Goal: Information Seeking & Learning: Compare options

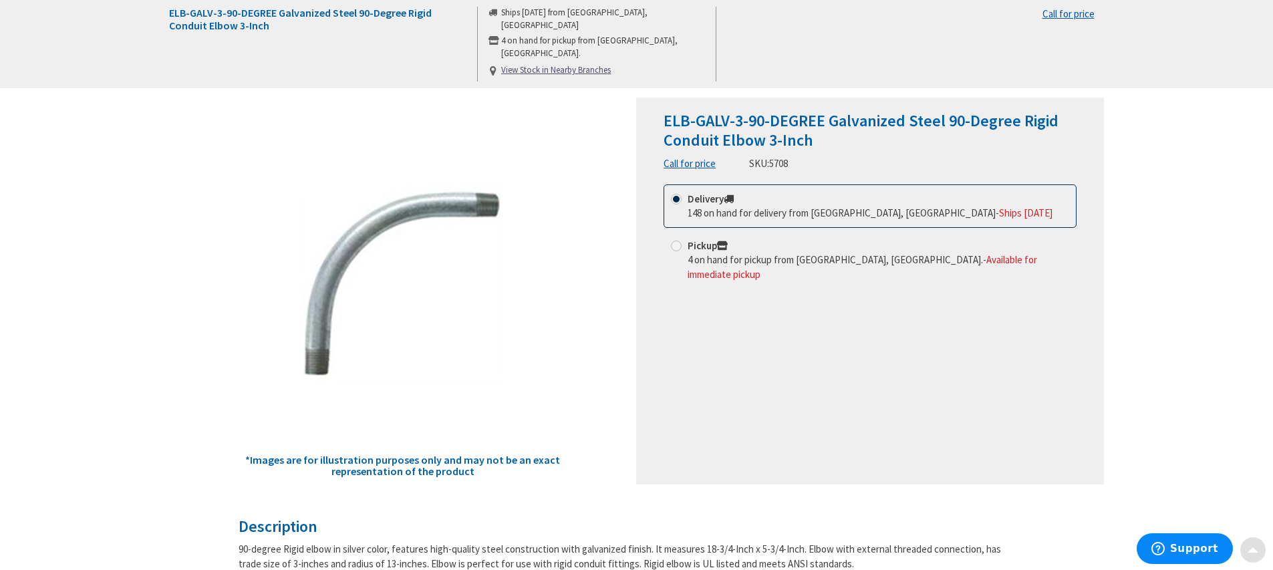
scroll to position [201, 0]
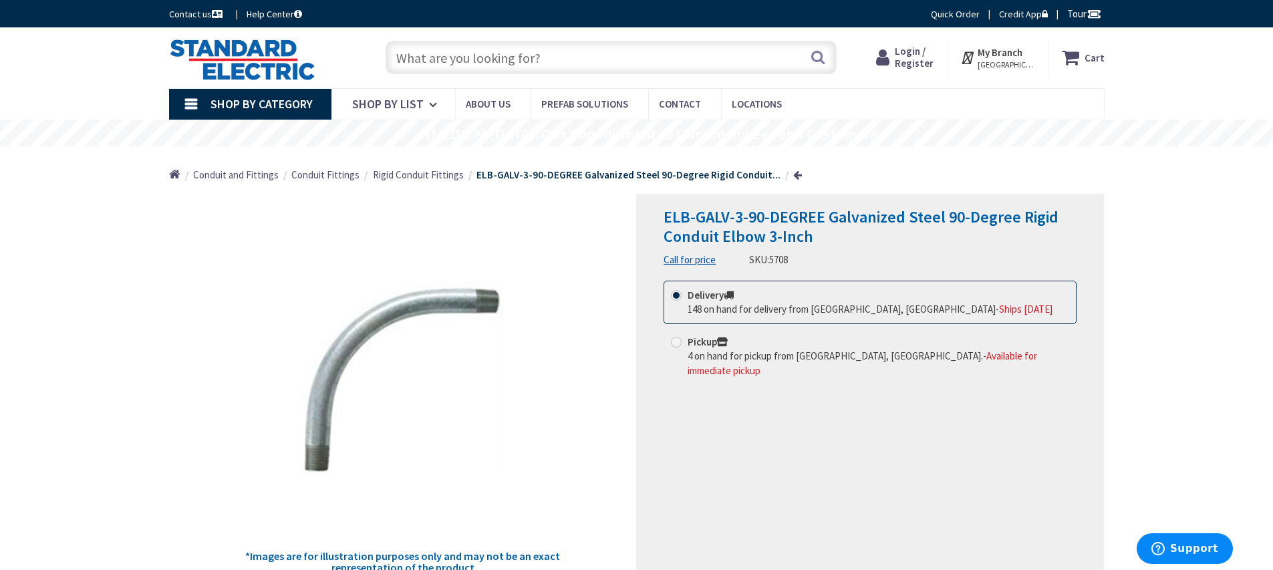
click at [253, 179] on span "Conduit and Fittings" at bounding box center [236, 174] width 86 height 13
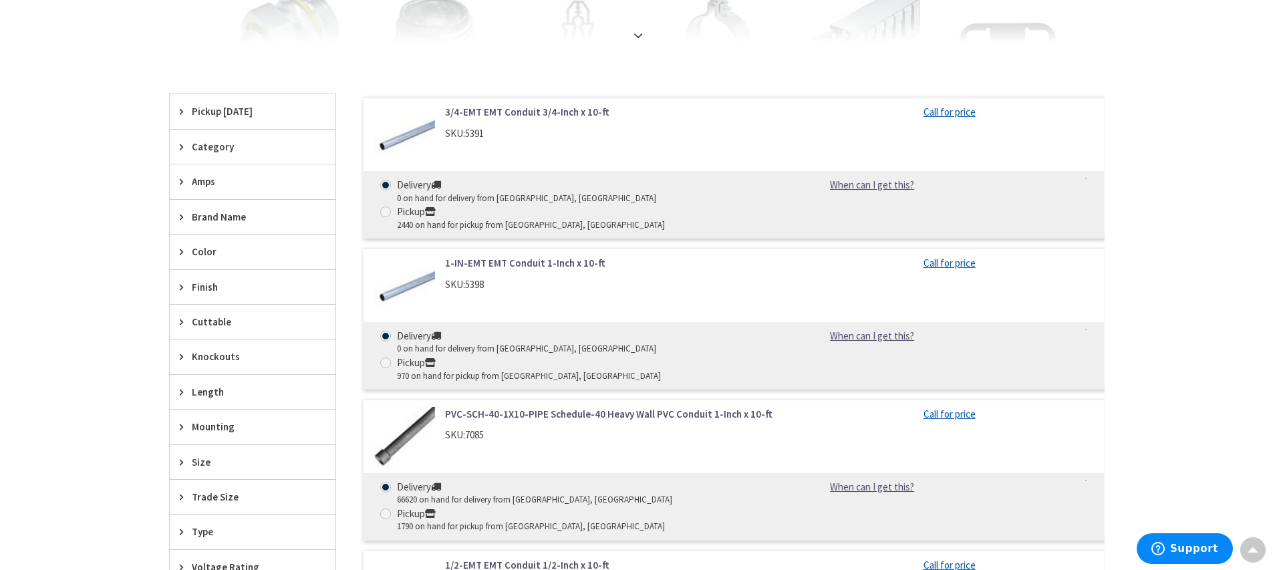
scroll to position [535, 0]
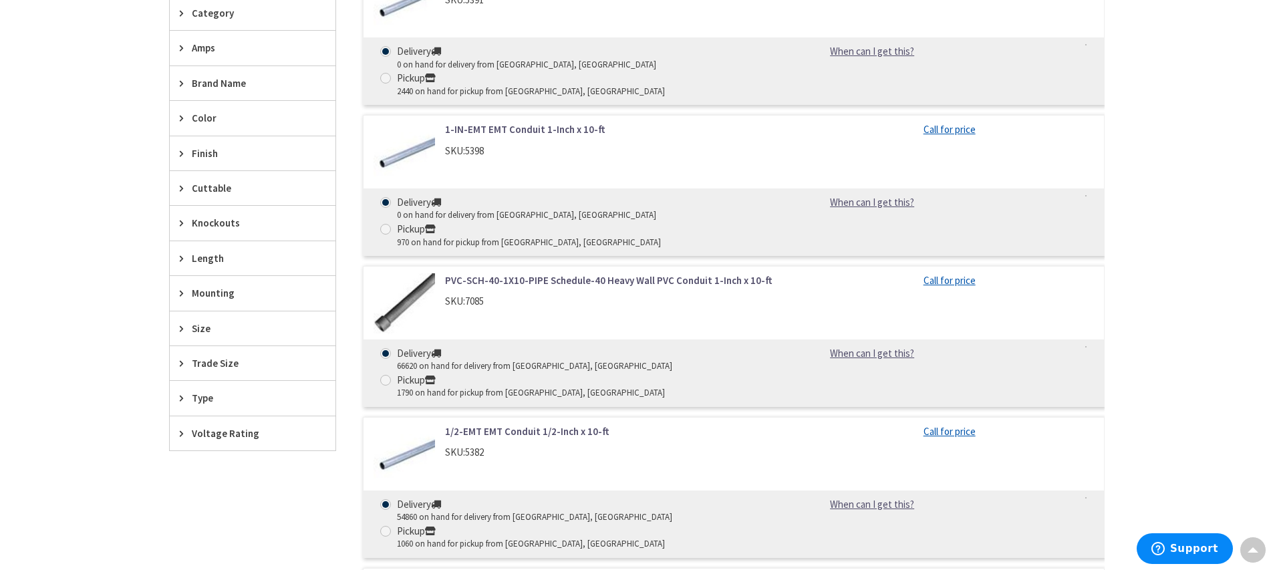
drag, startPoint x: 186, startPoint y: 324, endPoint x: 178, endPoint y: 319, distance: 9.6
click at [178, 319] on div "Size" at bounding box center [253, 328] width 166 height 34
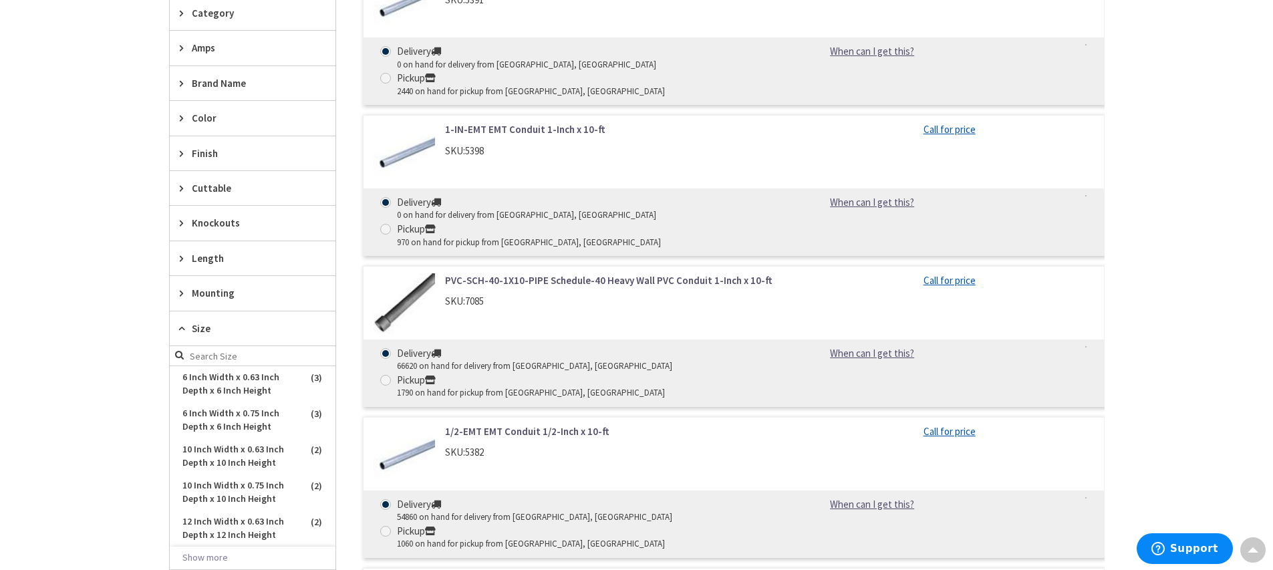
click at [188, 330] on icon at bounding box center [185, 329] width 10 height 10
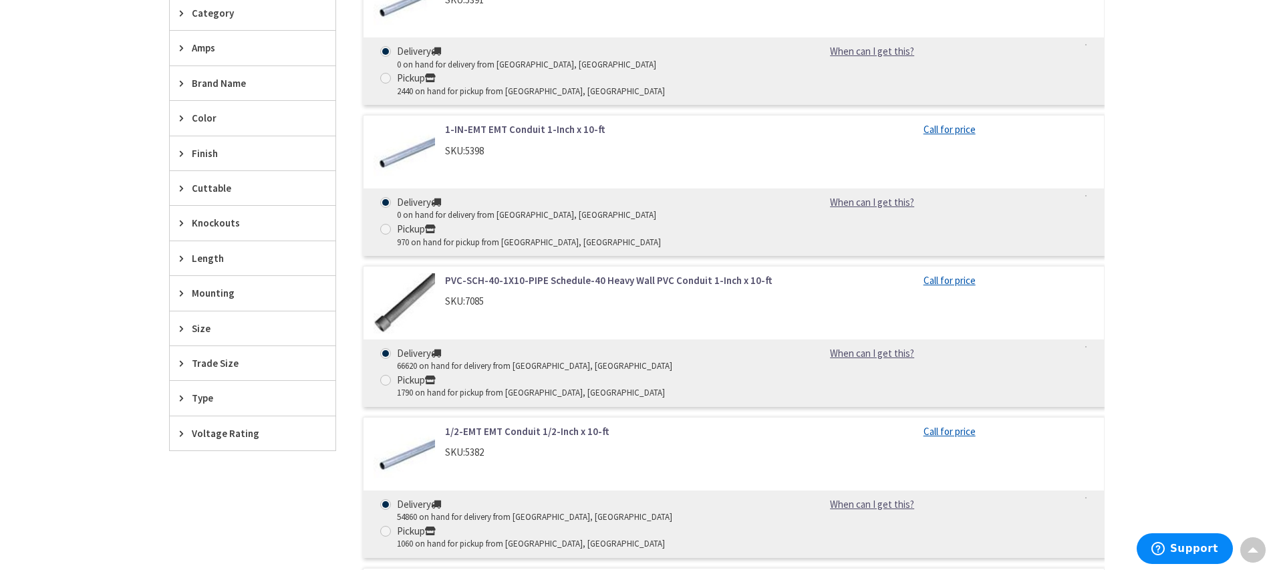
click at [184, 352] on div "Trade Size" at bounding box center [253, 363] width 166 height 34
click at [219, 524] on button "Show more" at bounding box center [253, 526] width 166 height 23
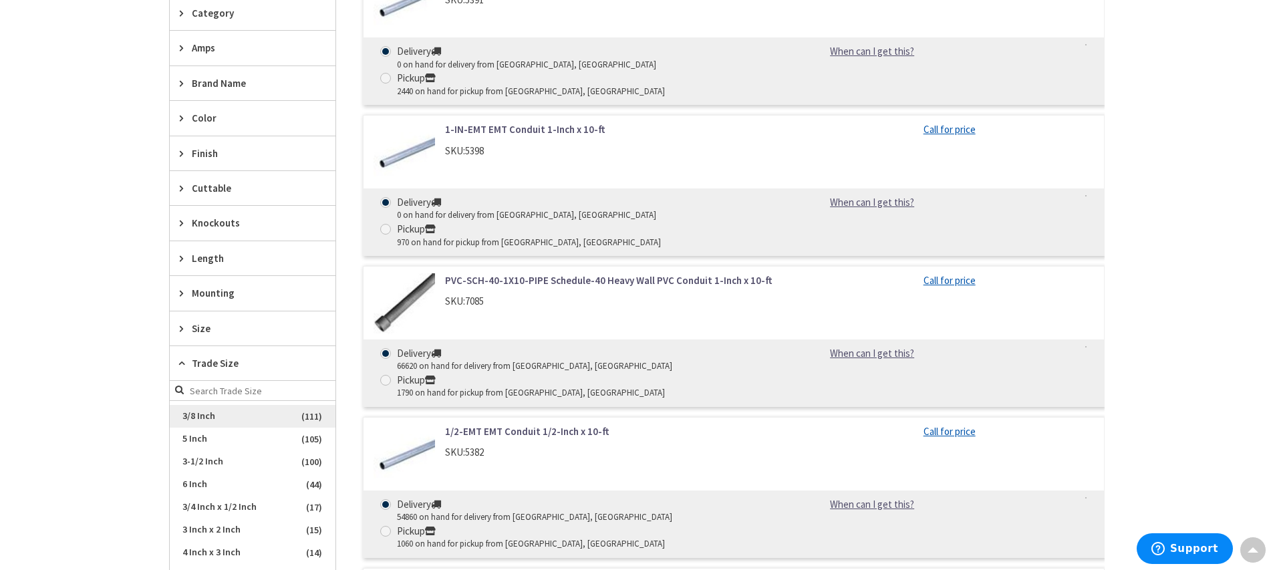
scroll to position [134, 0]
click at [209, 438] on span "3 Inch" at bounding box center [253, 437] width 166 height 23
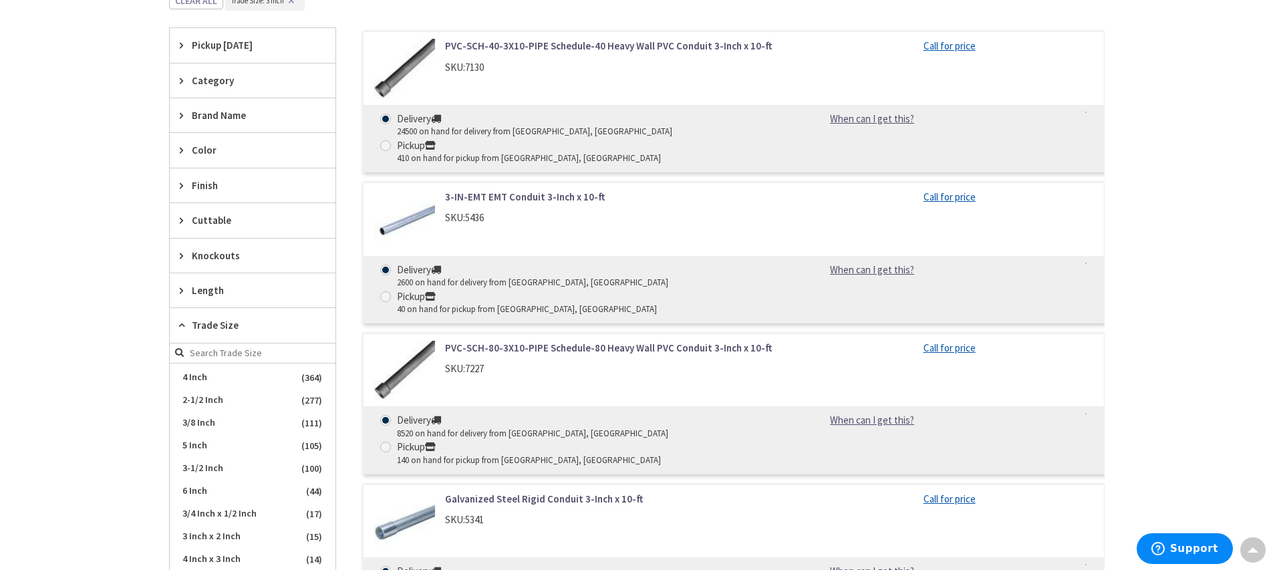
scroll to position [346, 0]
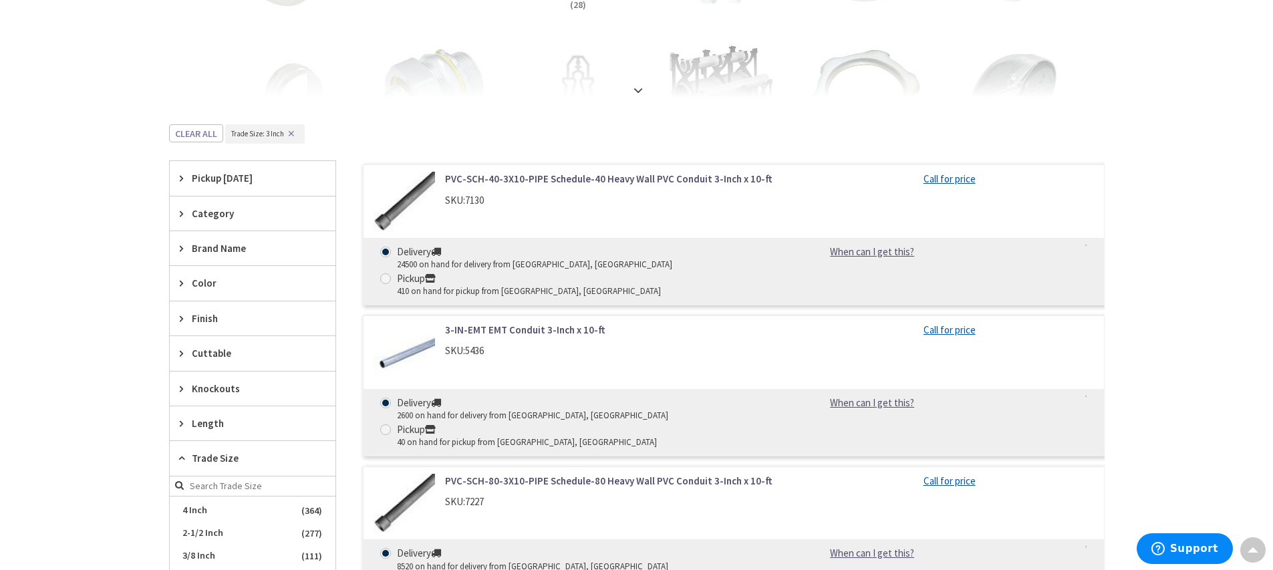
click at [182, 360] on div "Cuttable" at bounding box center [253, 353] width 166 height 34
click at [182, 360] on div "Cuttable" at bounding box center [253, 353] width 166 height 35
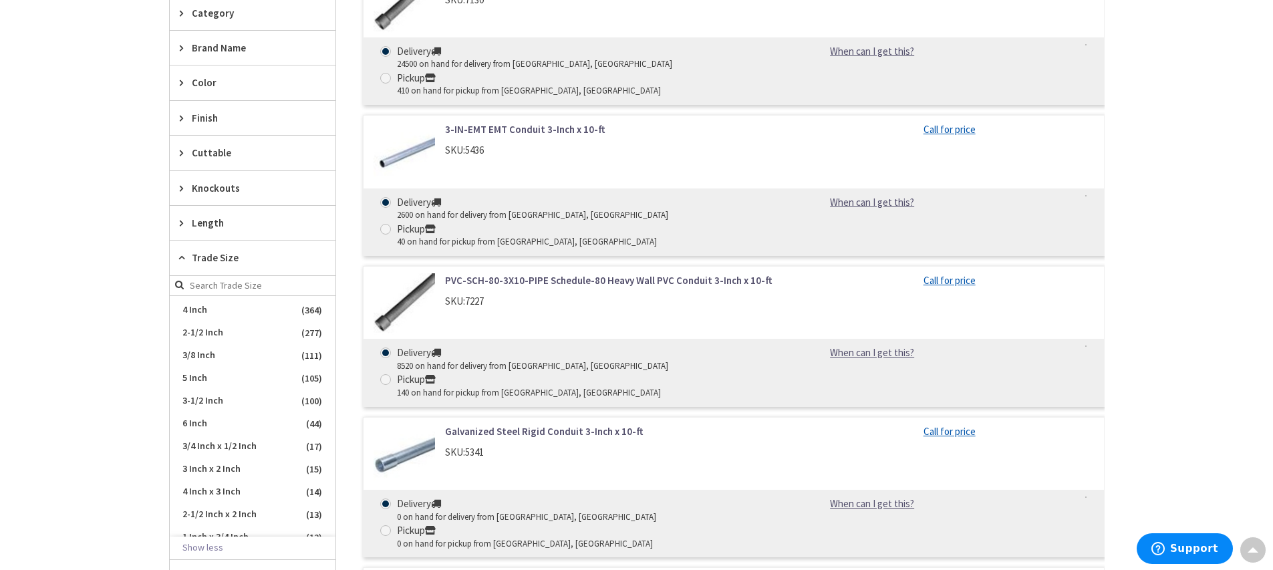
scroll to position [1166, 0]
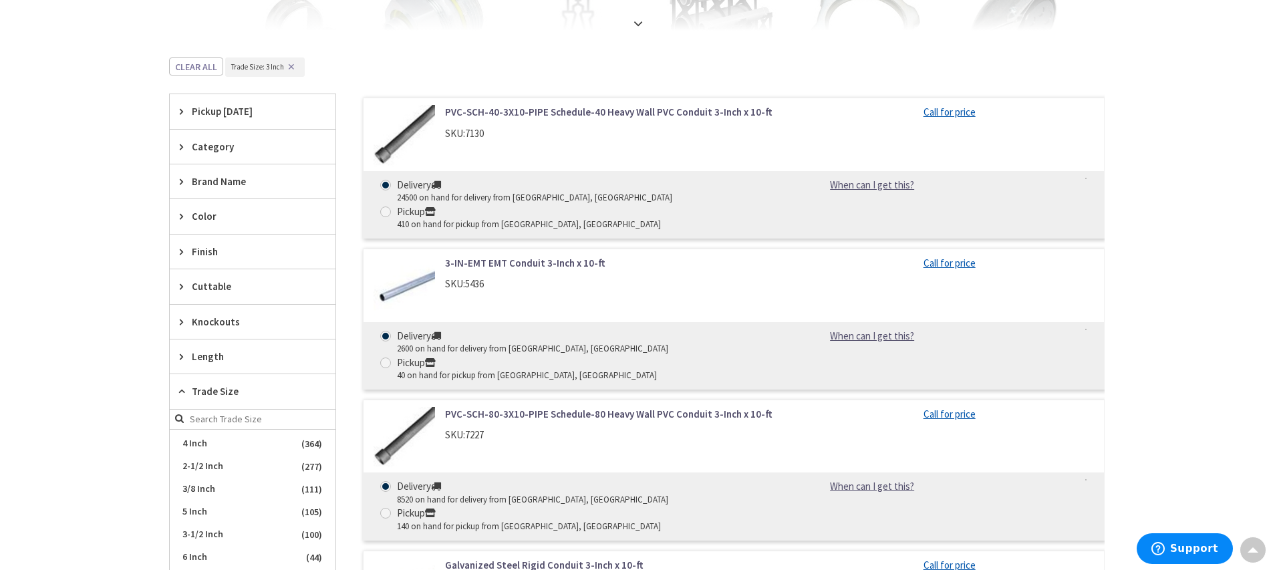
scroll to position [213, 0]
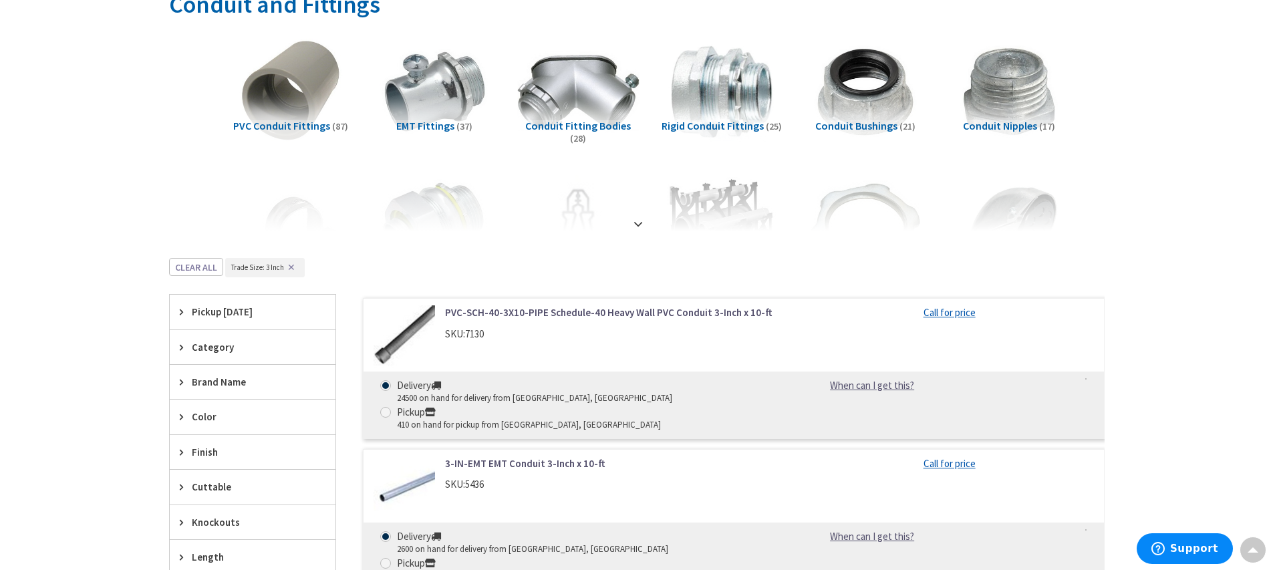
click at [582, 80] on img at bounding box center [577, 91] width 121 height 121
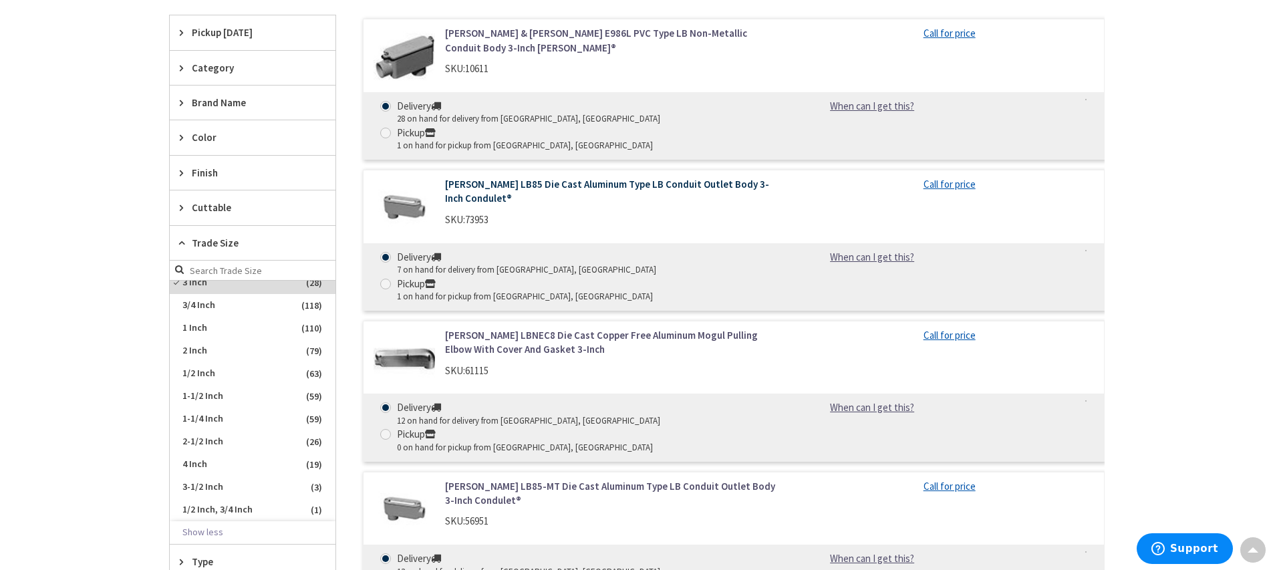
scroll to position [471, 0]
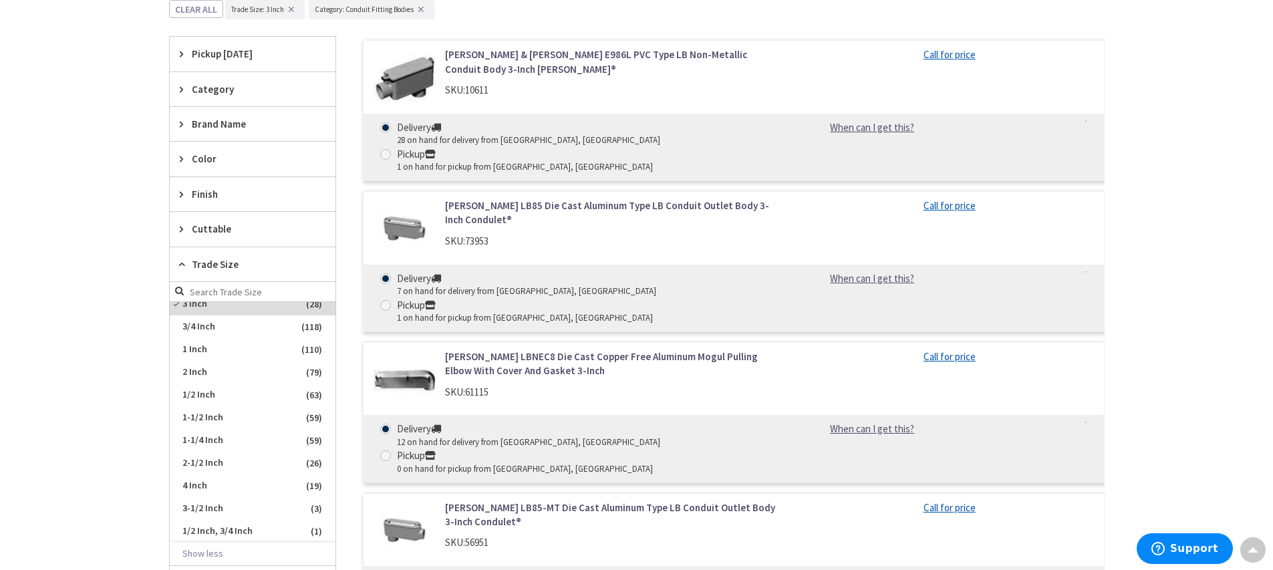
click at [524, 199] on link "Crouse-Hinds LB85 Die Cast Aluminum Type LB Conduit Outlet Body 3-Inch Condulet®" at bounding box center [615, 213] width 340 height 29
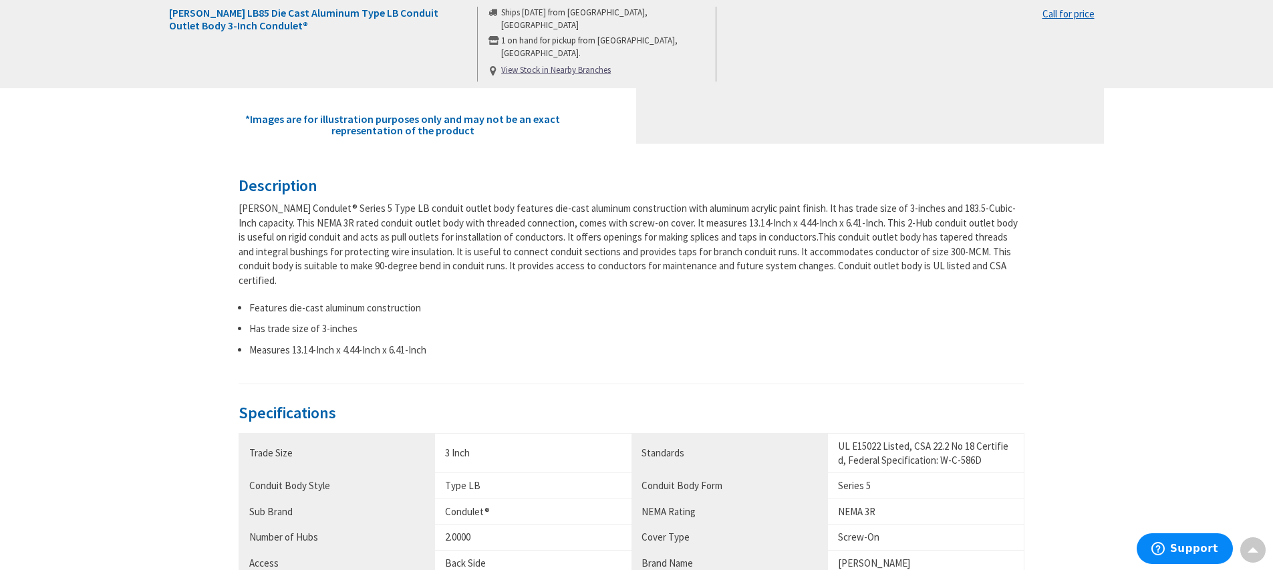
scroll to position [267, 0]
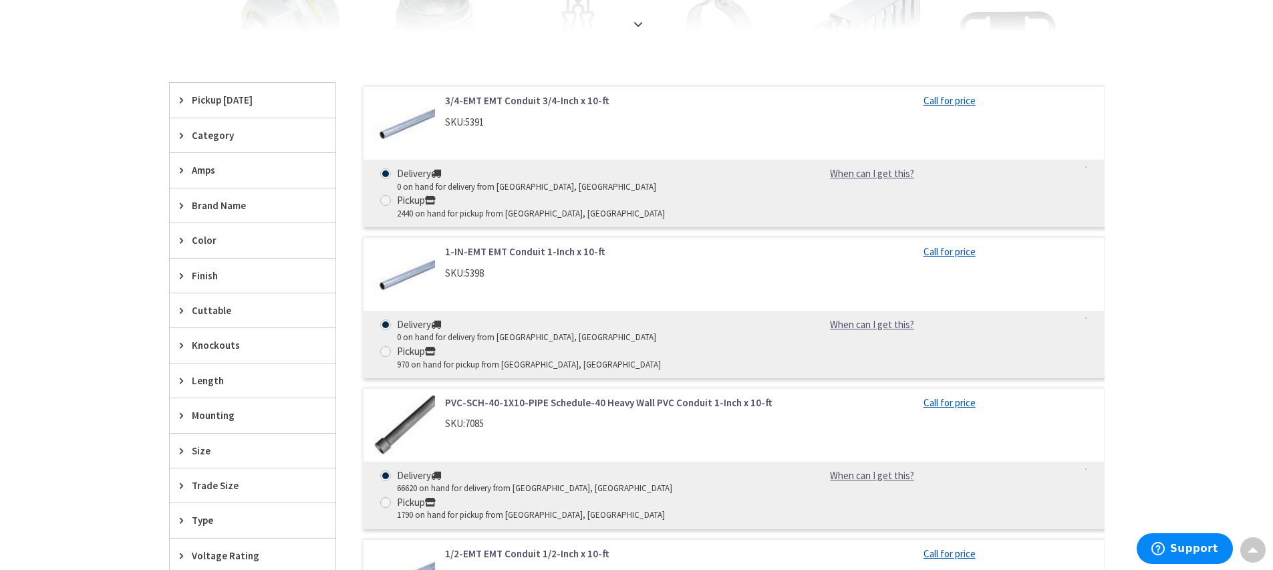
scroll to position [3, 0]
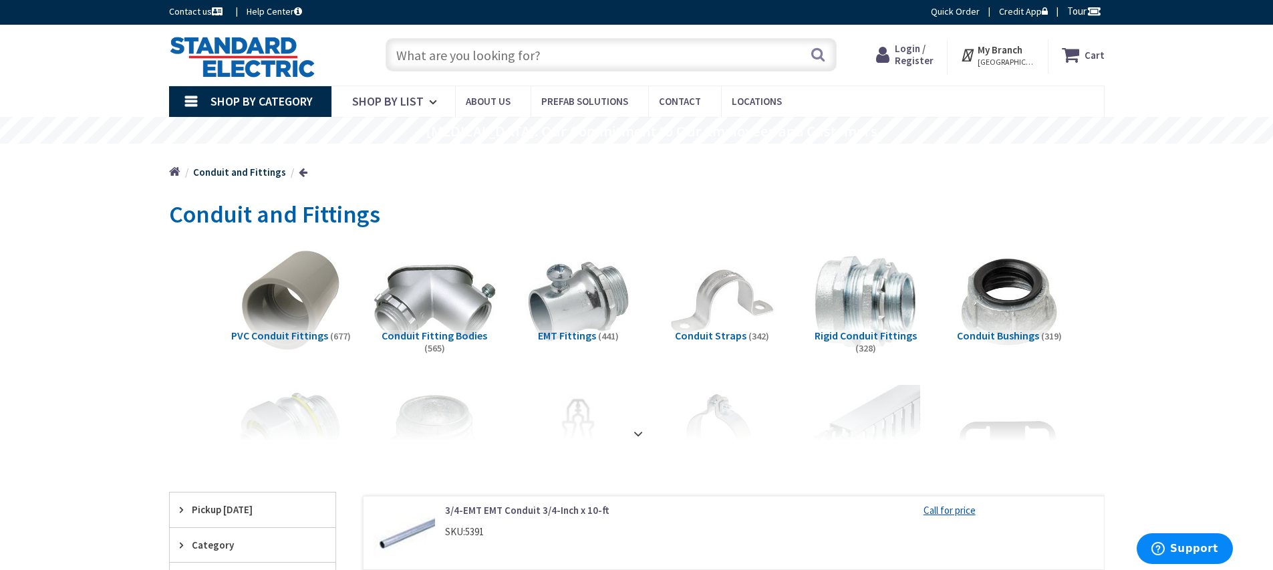
click at [432, 296] on img at bounding box center [434, 301] width 121 height 121
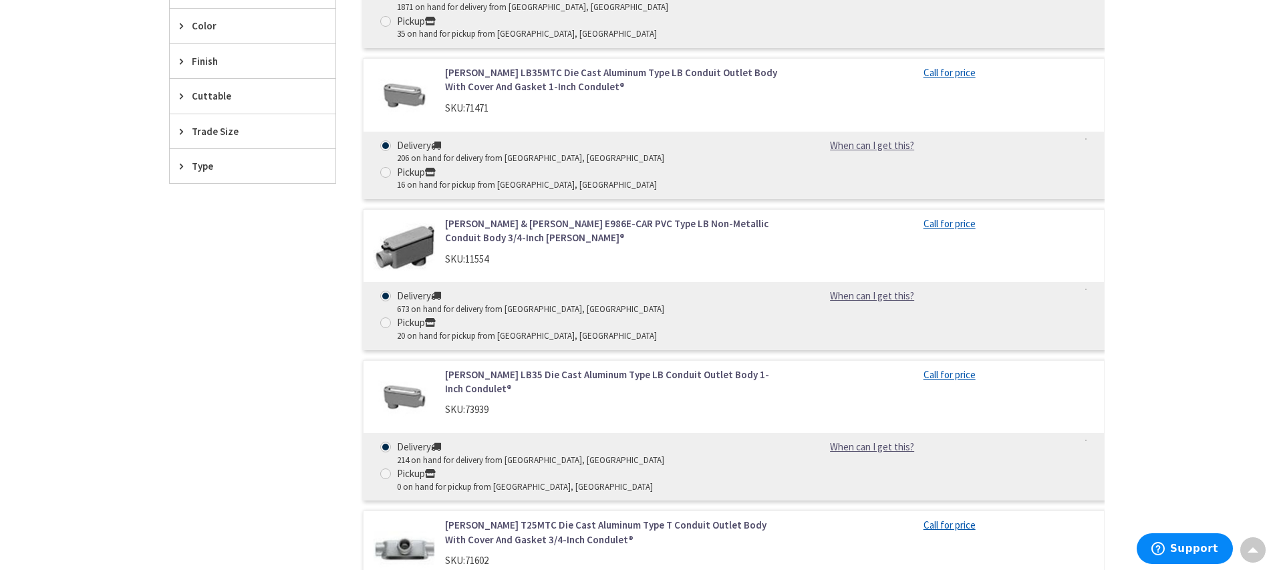
scroll to position [404, 0]
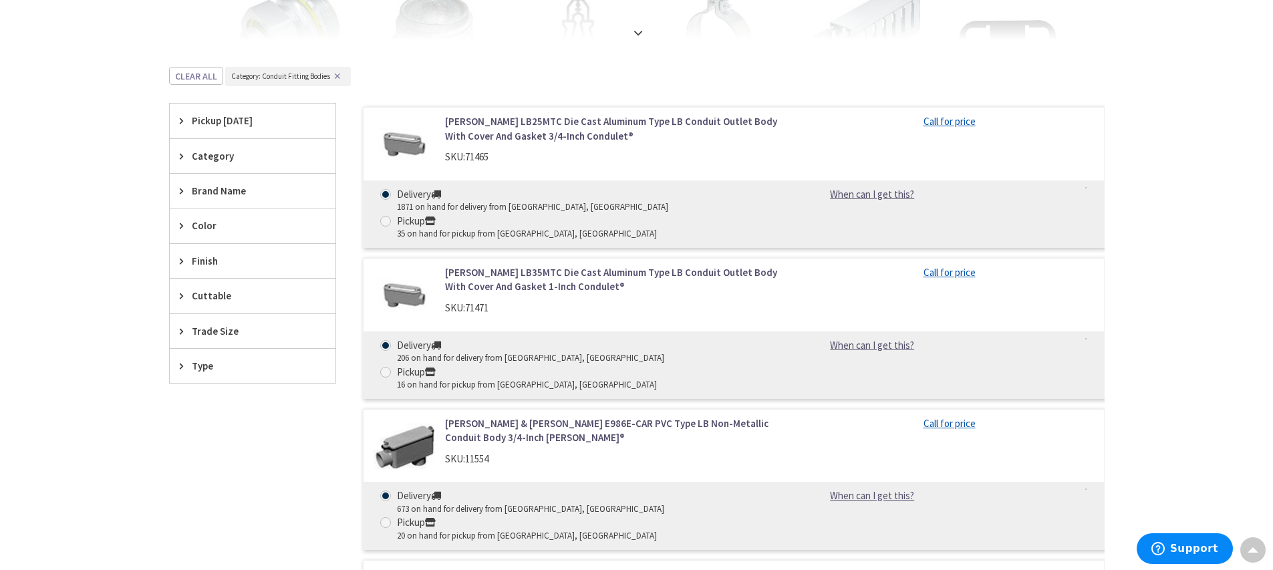
click at [180, 258] on icon at bounding box center [185, 261] width 10 height 10
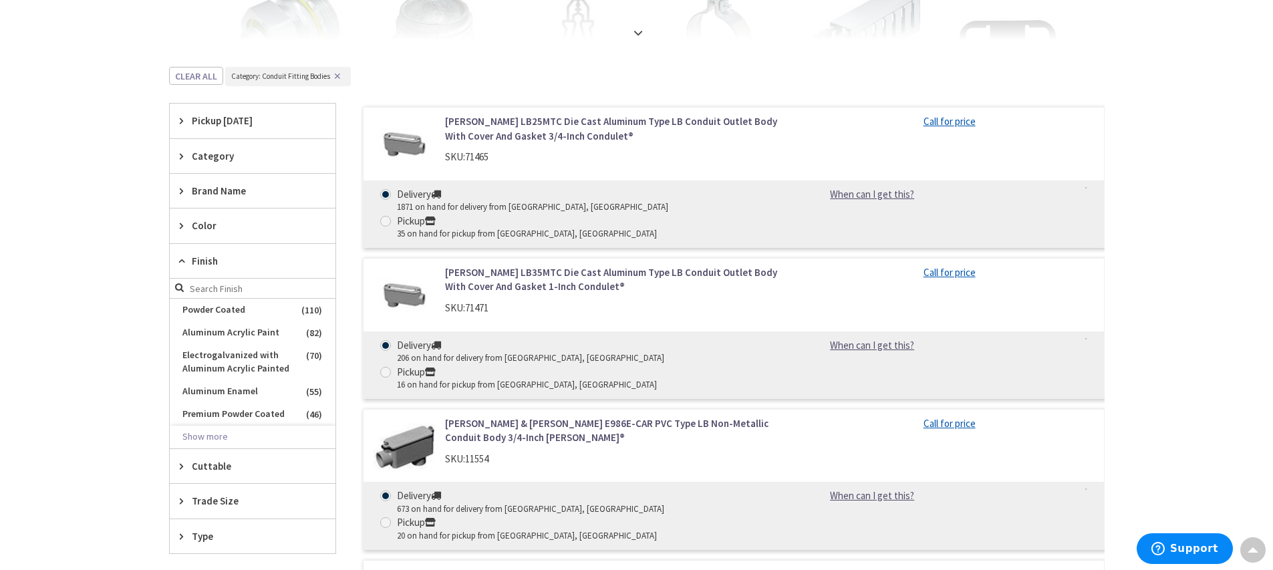
click at [180, 258] on icon at bounding box center [185, 261] width 10 height 10
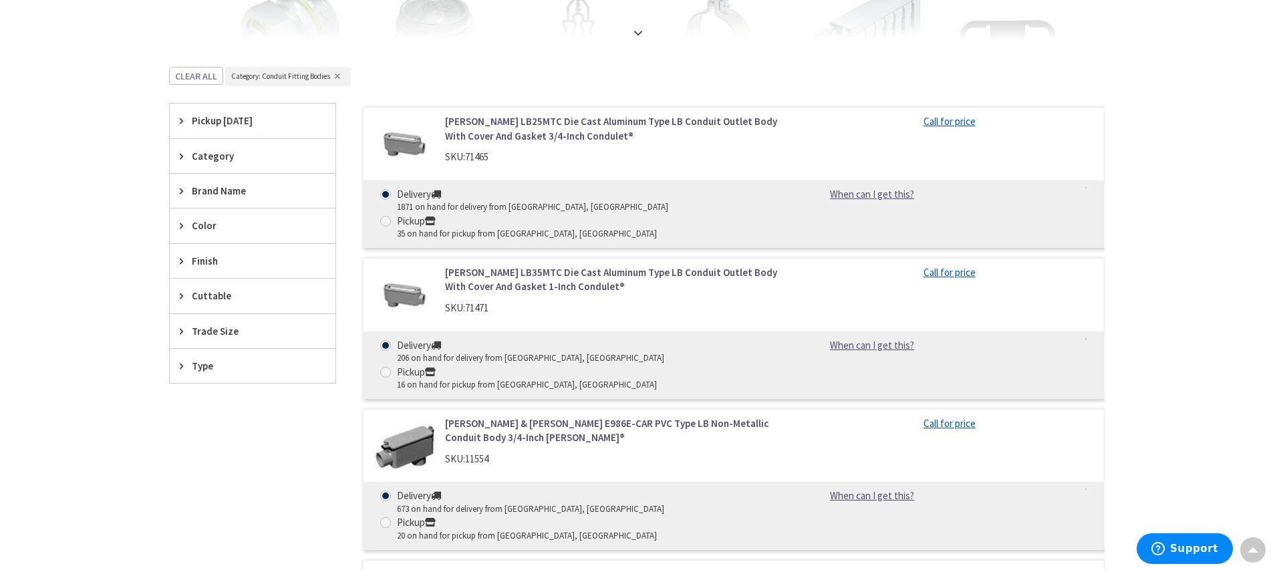
click at [180, 154] on icon at bounding box center [185, 156] width 10 height 10
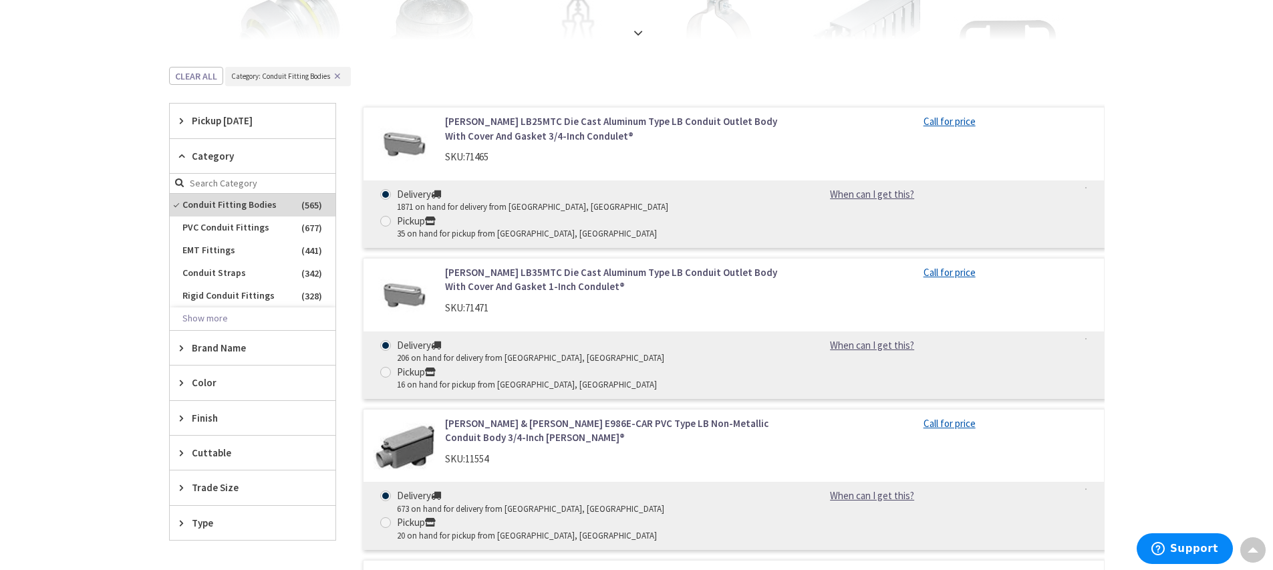
click at [180, 154] on icon at bounding box center [185, 156] width 10 height 10
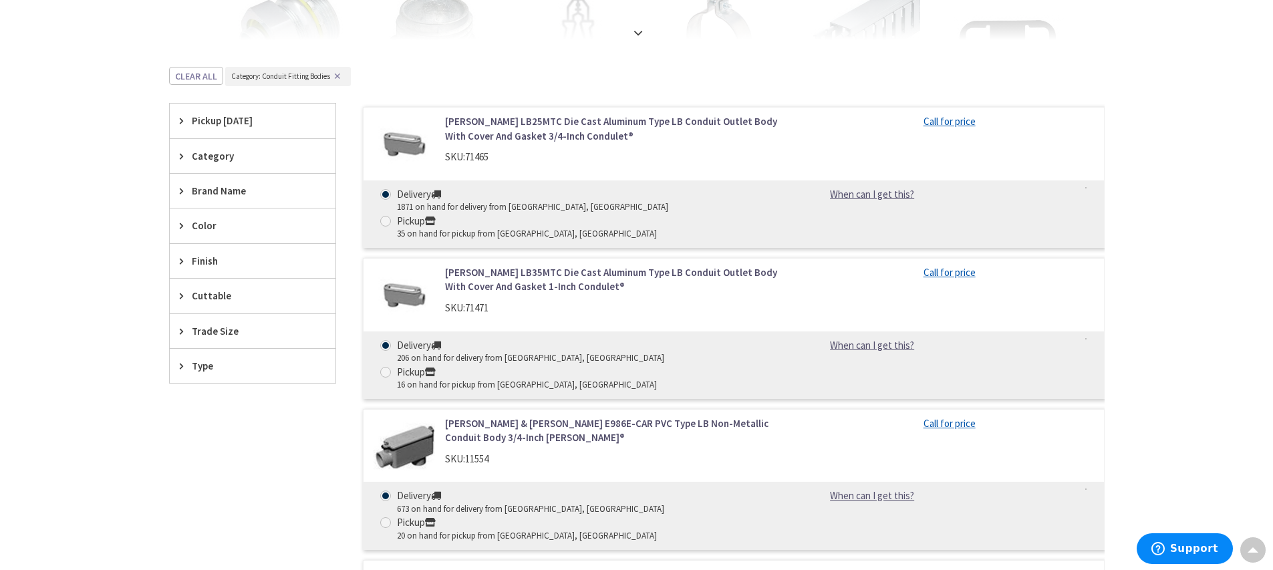
click at [182, 362] on icon at bounding box center [185, 366] width 10 height 10
click at [178, 332] on div "Trade Size" at bounding box center [253, 331] width 166 height 34
click at [236, 491] on button "Show more" at bounding box center [253, 494] width 166 height 23
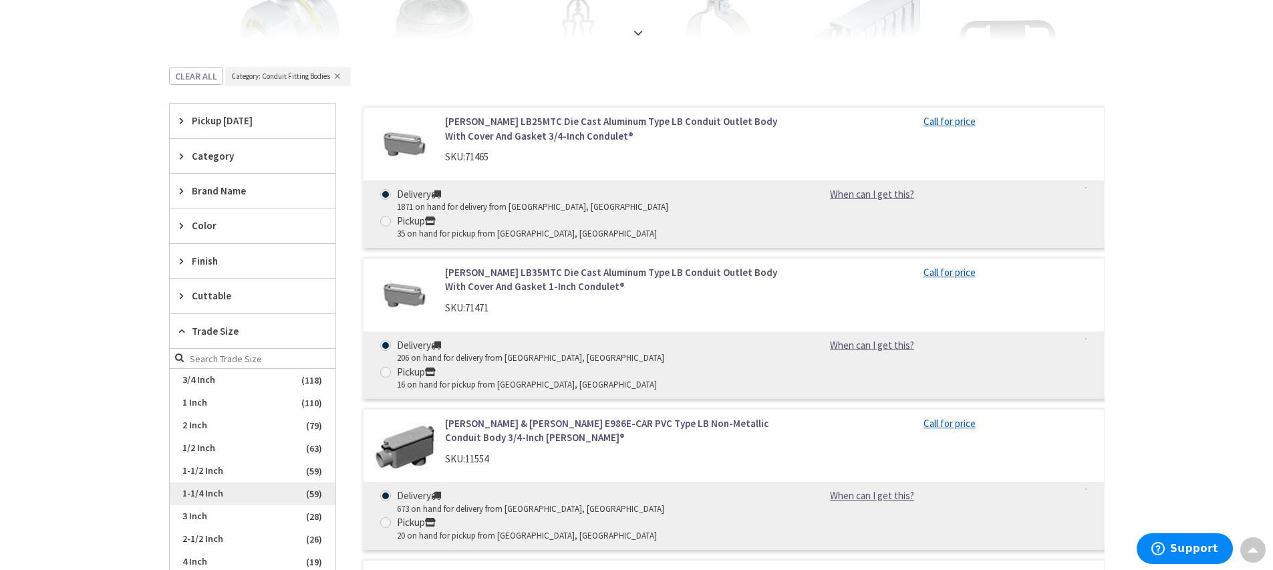
scroll to position [9, 0]
click at [196, 507] on span "3 Inch" at bounding box center [253, 507] width 166 height 23
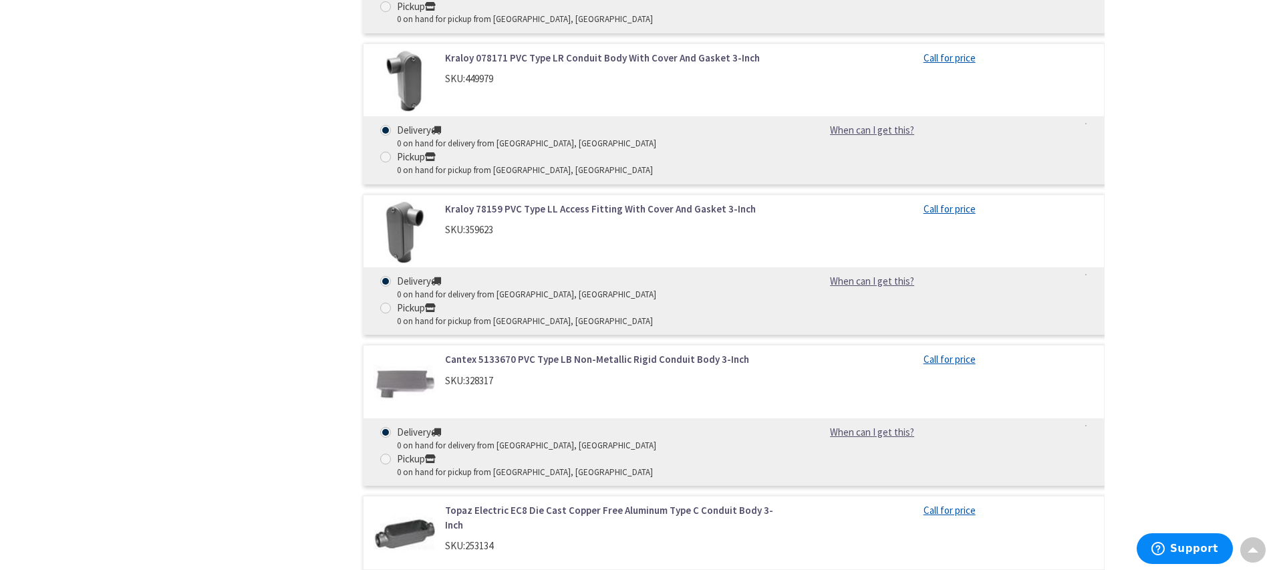
scroll to position [2609, 0]
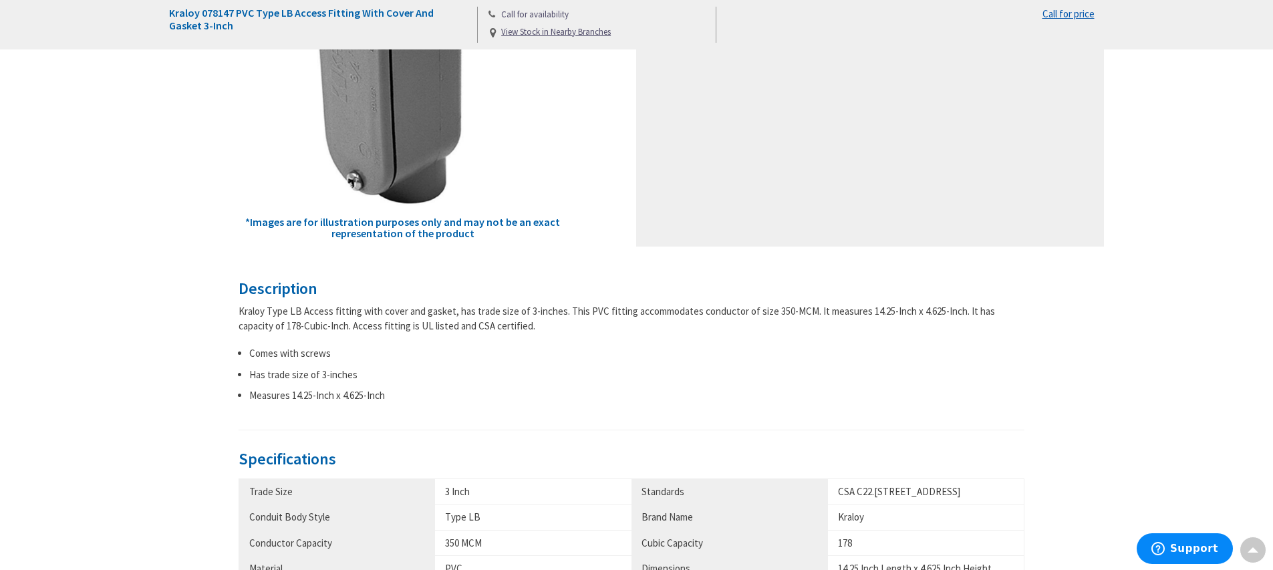
scroll to position [134, 0]
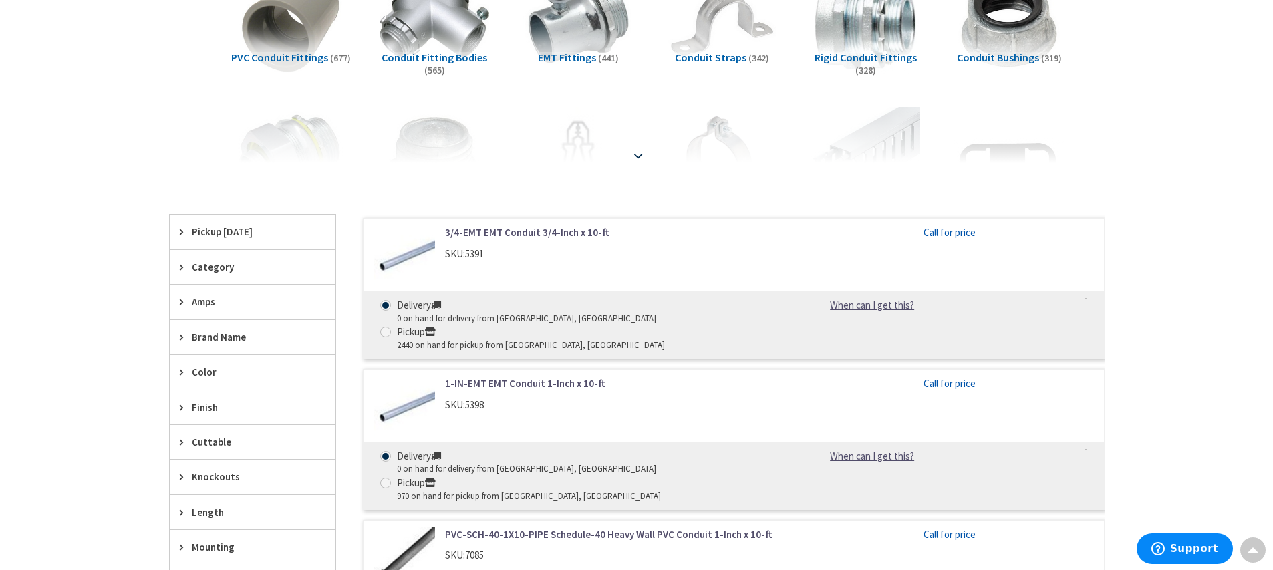
scroll to position [80, 0]
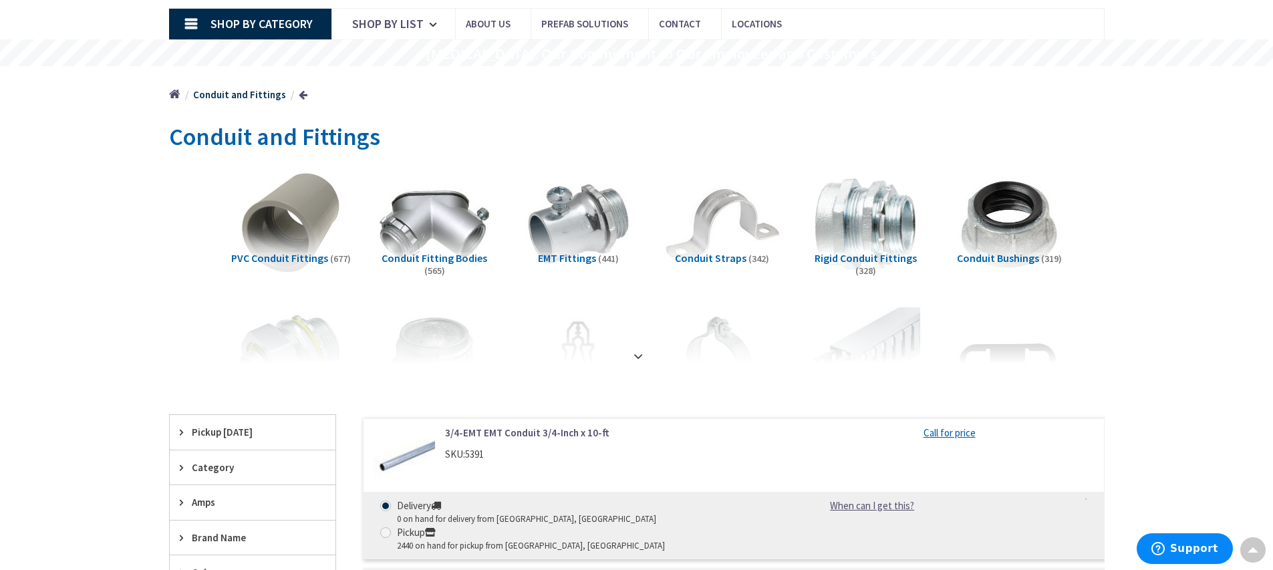
click at [728, 244] on img at bounding box center [721, 224] width 121 height 121
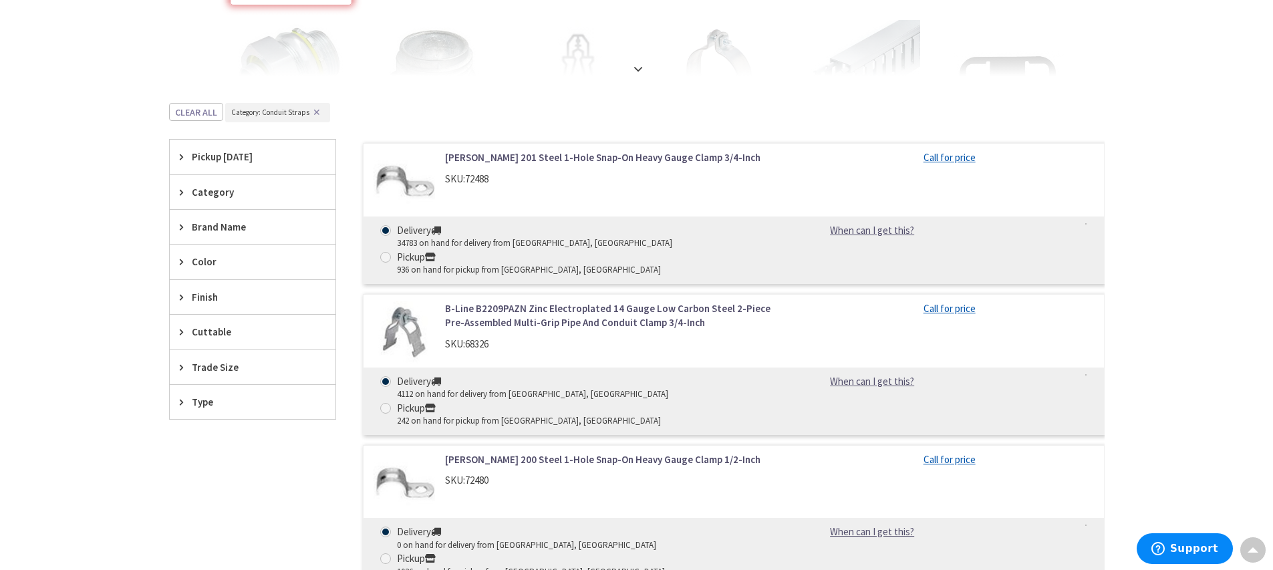
scroll to position [471, 0]
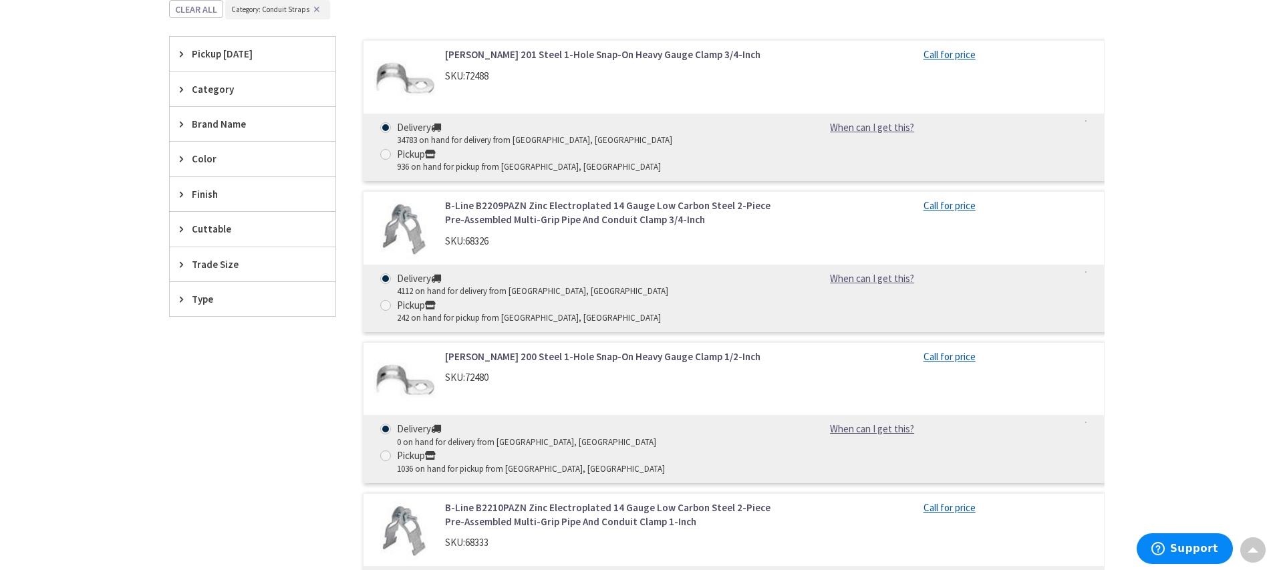
click at [177, 263] on div "Trade Size" at bounding box center [253, 264] width 166 height 34
click at [217, 418] on button "Show more" at bounding box center [253, 427] width 166 height 23
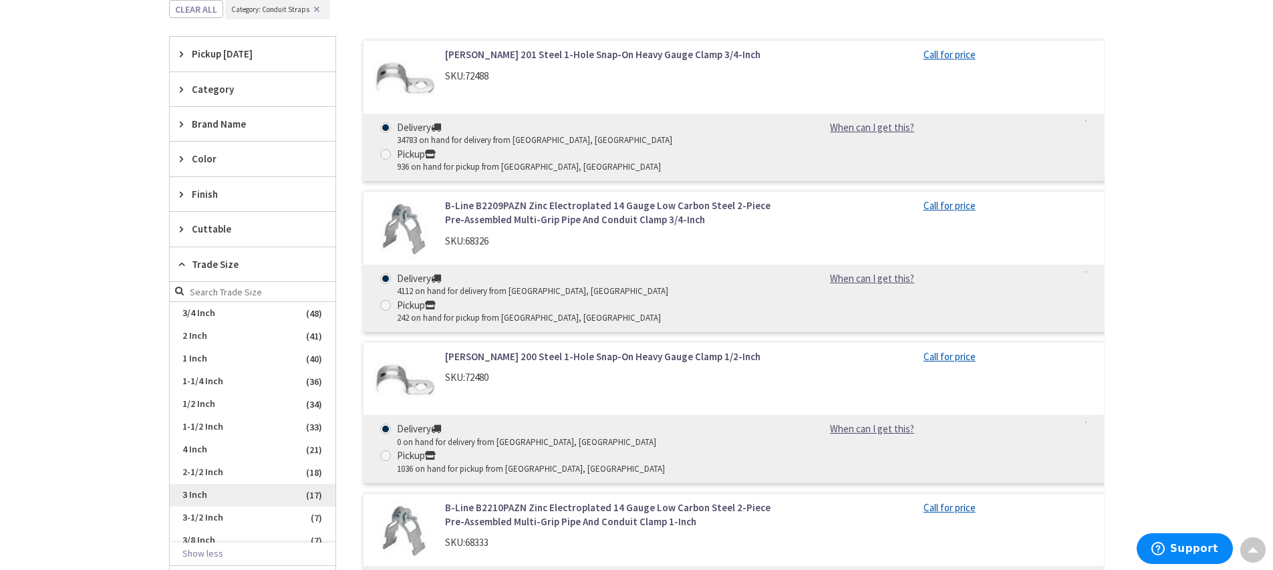
click at [212, 497] on span "3 Inch" at bounding box center [253, 495] width 166 height 23
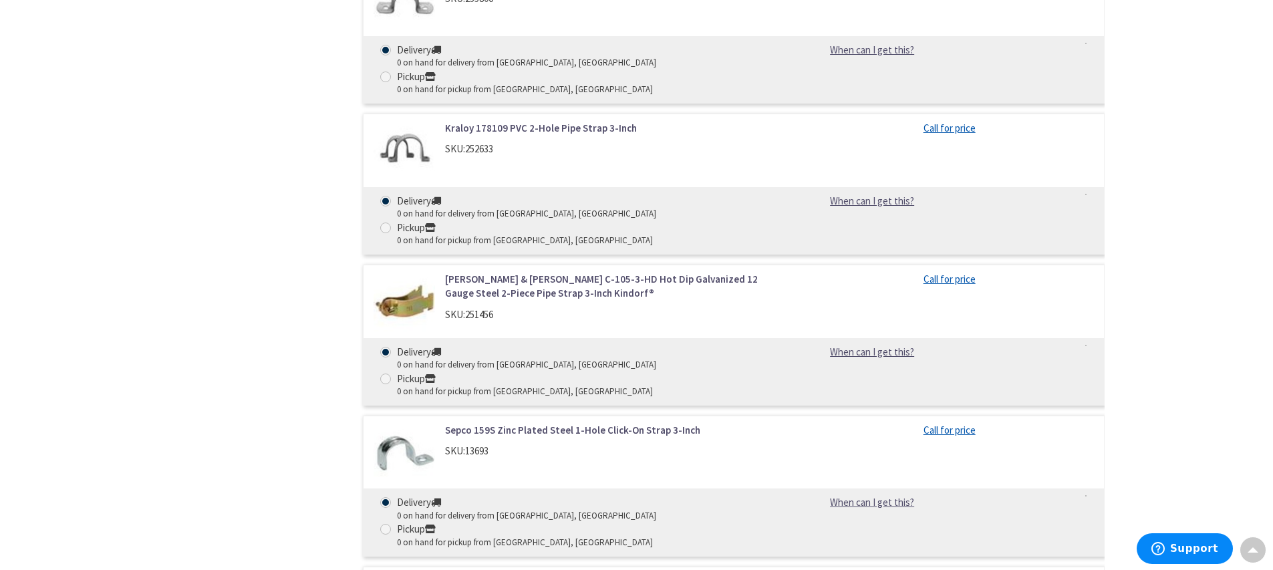
scroll to position [0, 0]
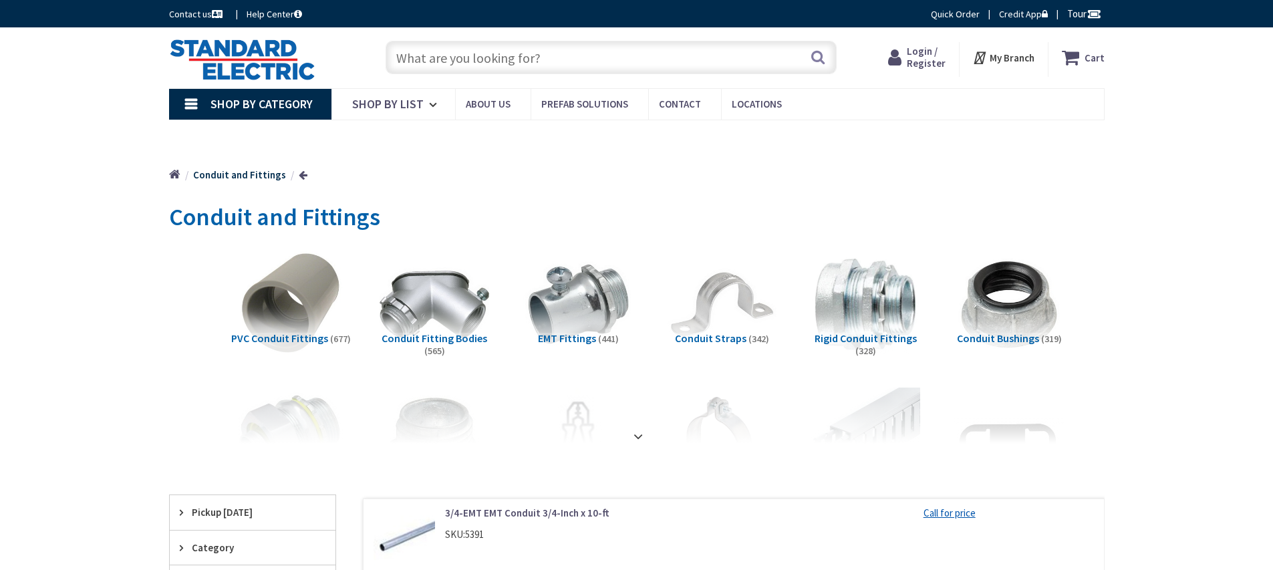
type input "[GEOGRAPHIC_DATA]"
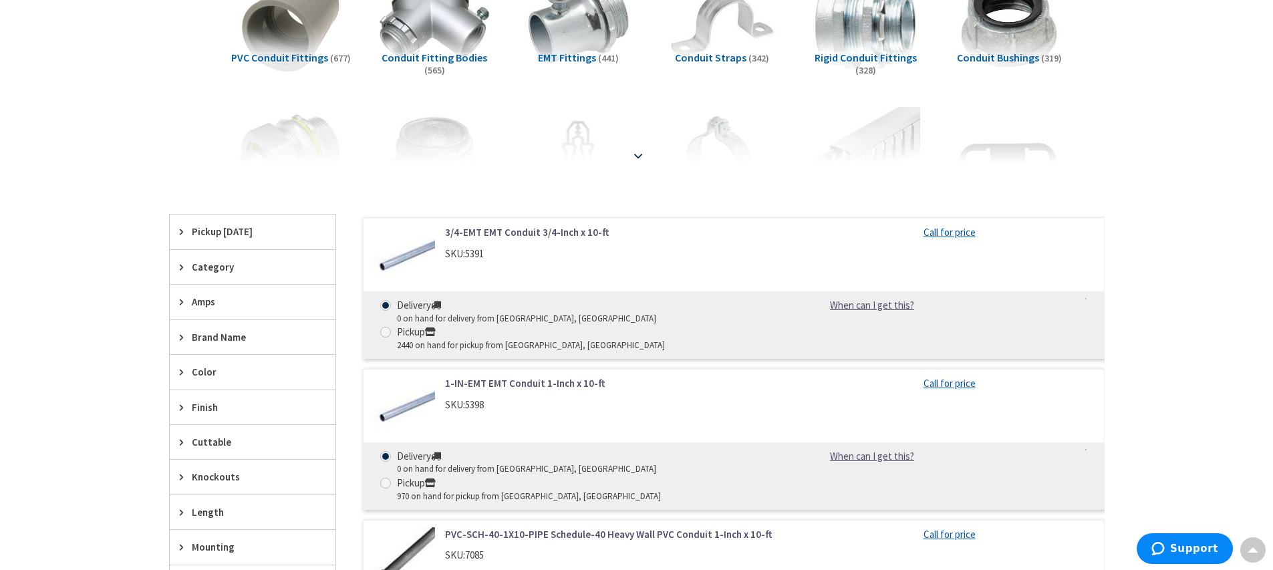
scroll to position [147, 0]
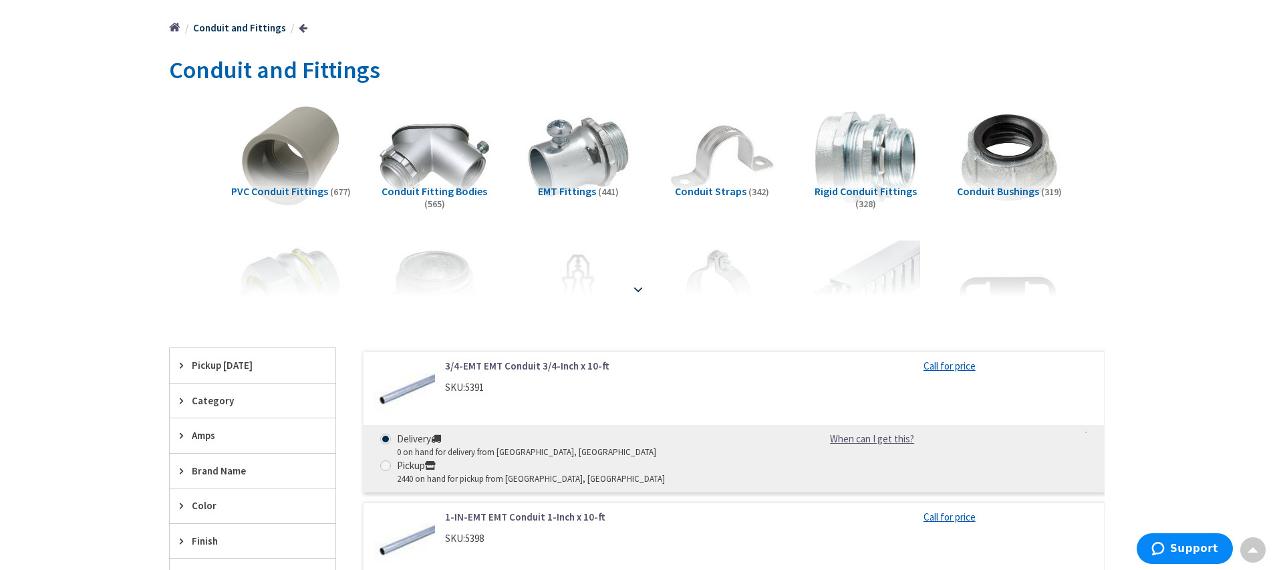
click at [632, 287] on strong at bounding box center [638, 289] width 16 height 15
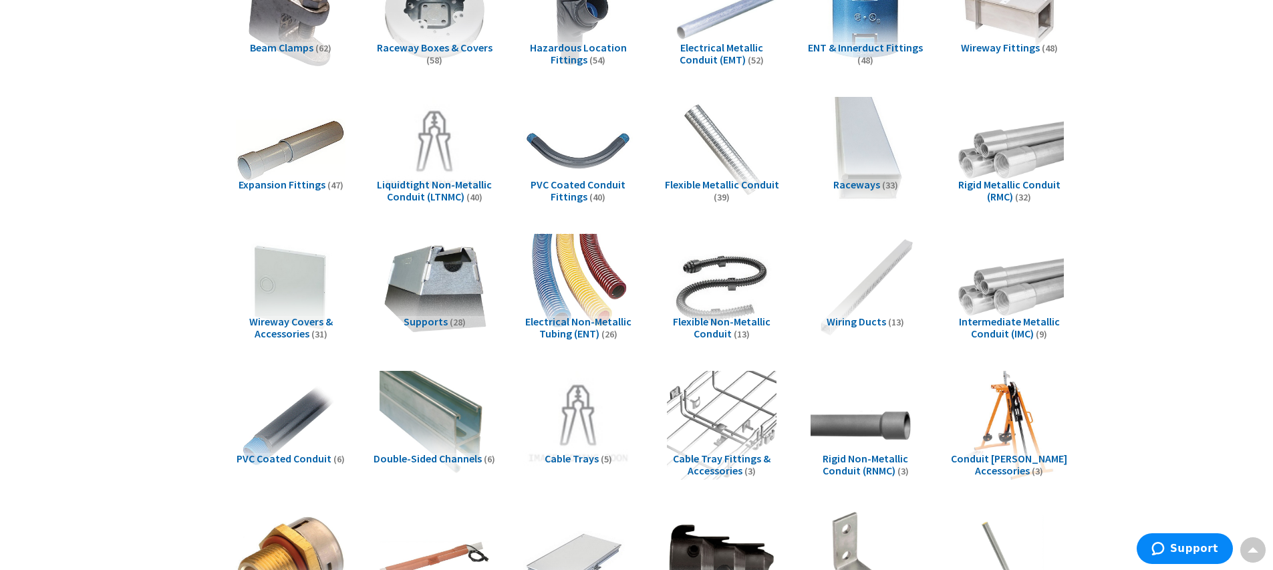
scroll to position [1016, 0]
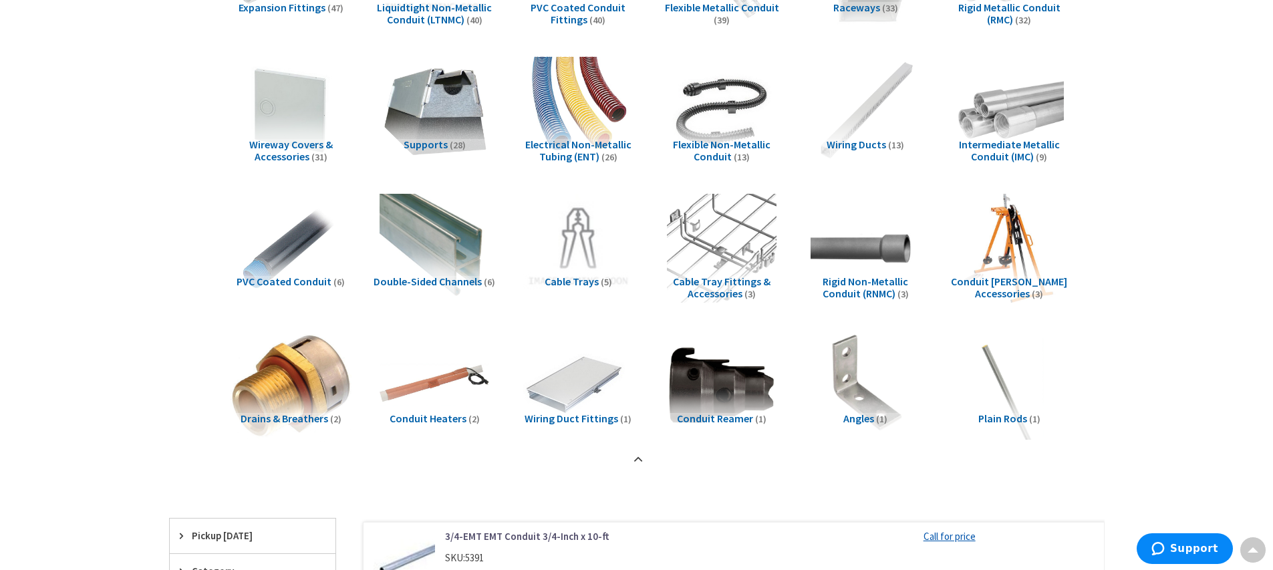
click at [274, 378] on img at bounding box center [290, 384] width 121 height 121
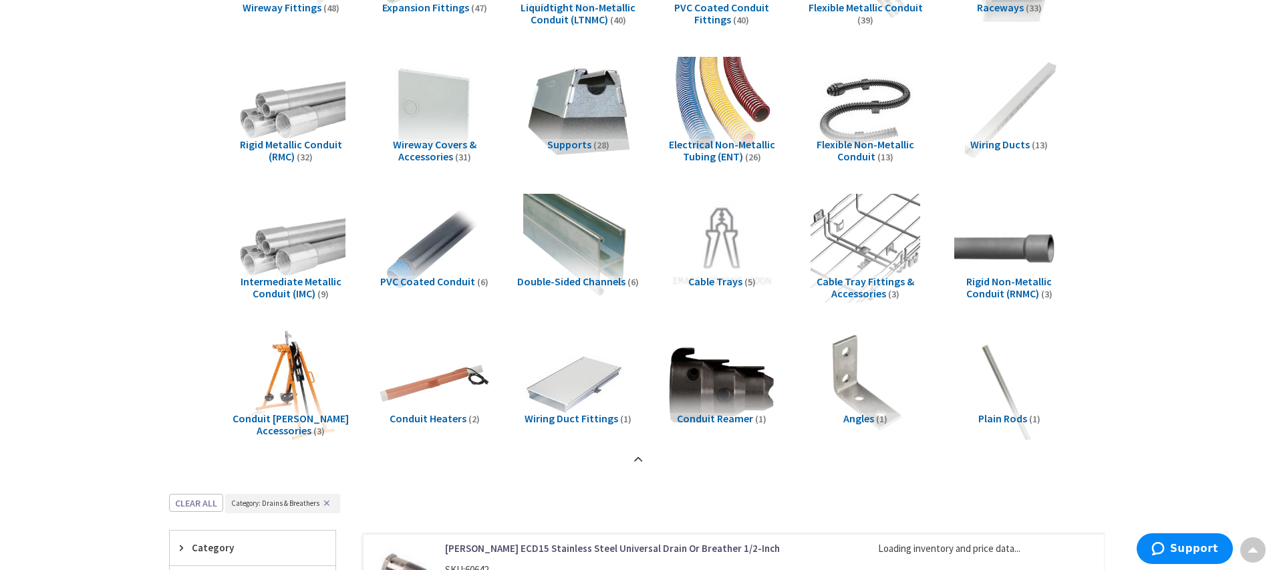
scroll to position [1510, 0]
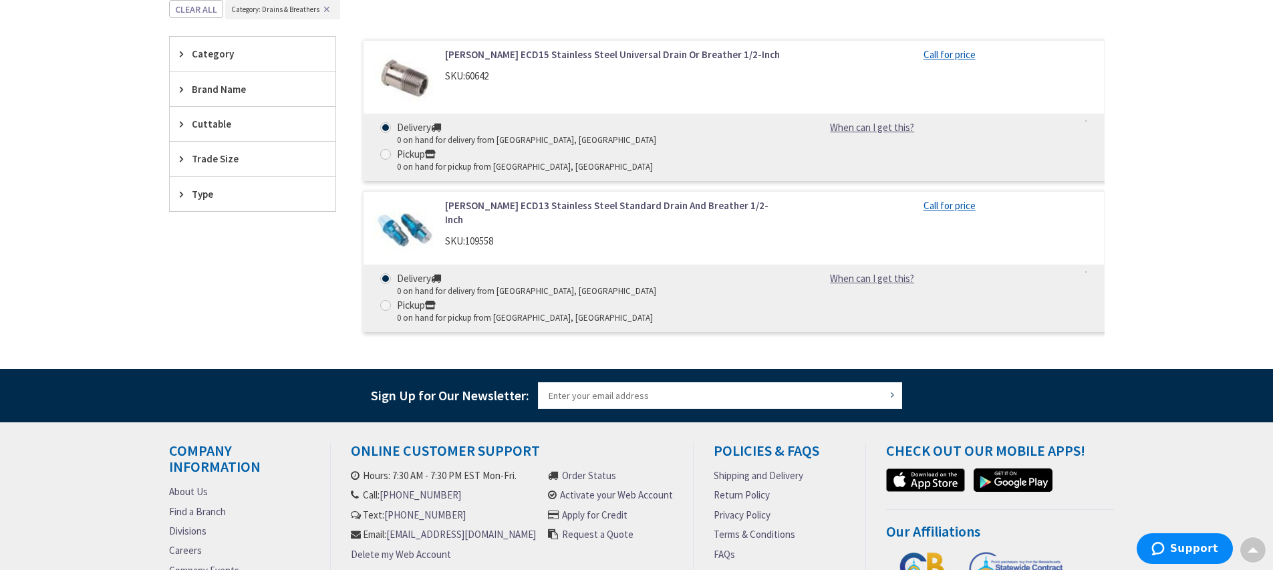
click at [473, 52] on link "[PERSON_NAME] ECD15 Stainless Steel Universal Drain Or Breather 1/2-Inch" at bounding box center [615, 54] width 340 height 14
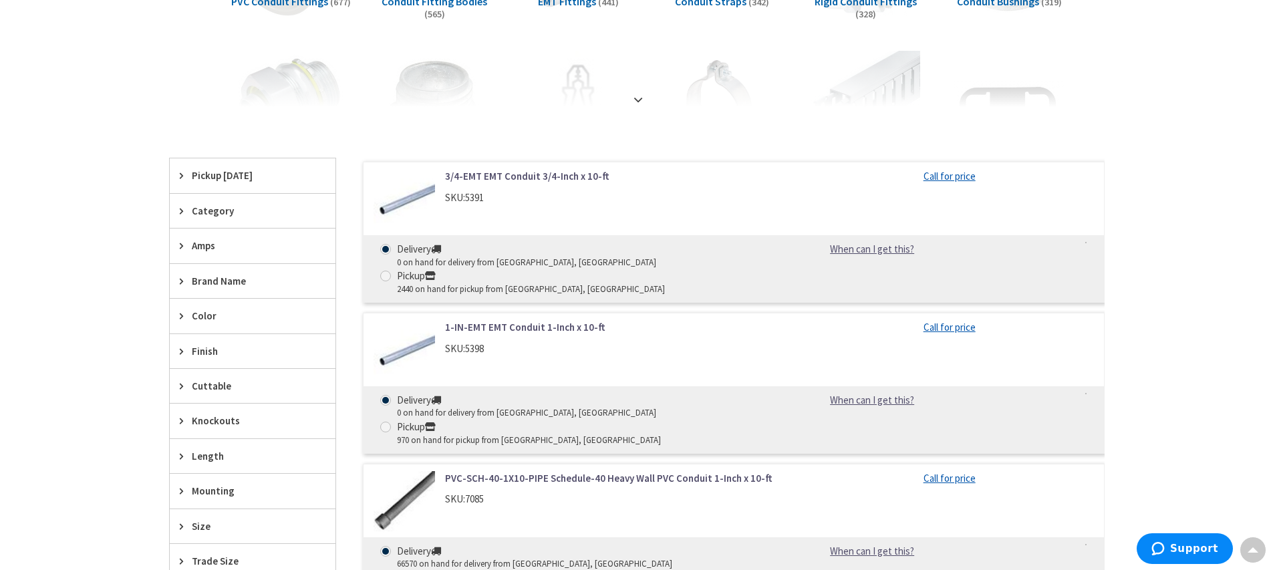
scroll to position [471, 0]
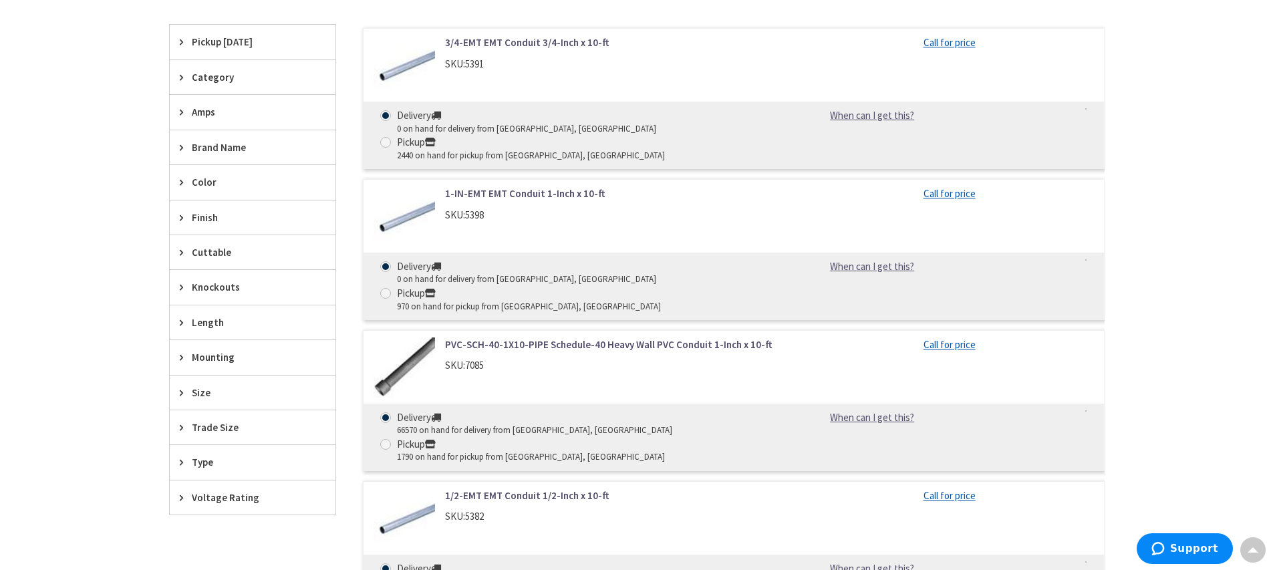
click at [176, 429] on div "Trade Size" at bounding box center [253, 427] width 166 height 34
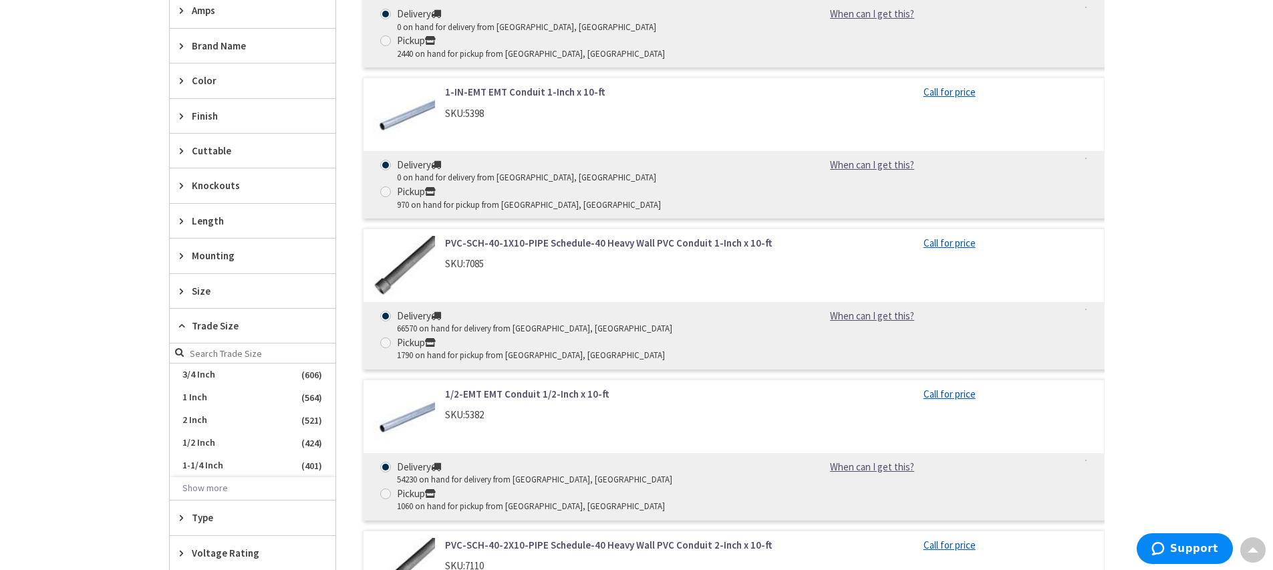
scroll to position [671, 0]
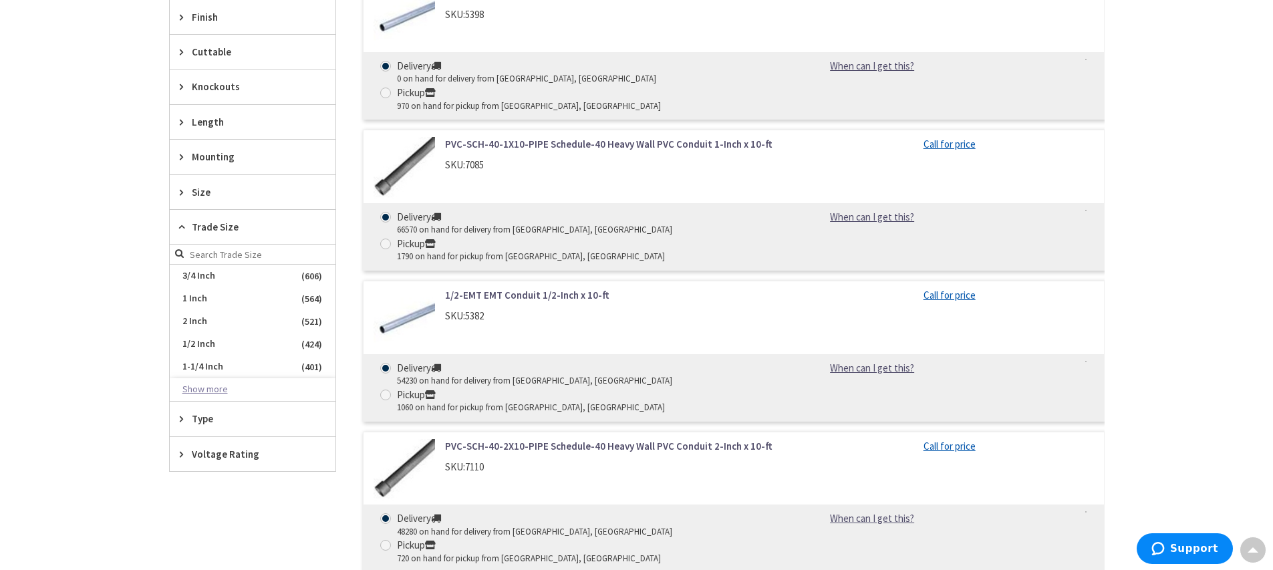
click at [218, 389] on button "Show more" at bounding box center [253, 389] width 166 height 23
click at [203, 433] on span "3 Inch" at bounding box center [253, 435] width 166 height 23
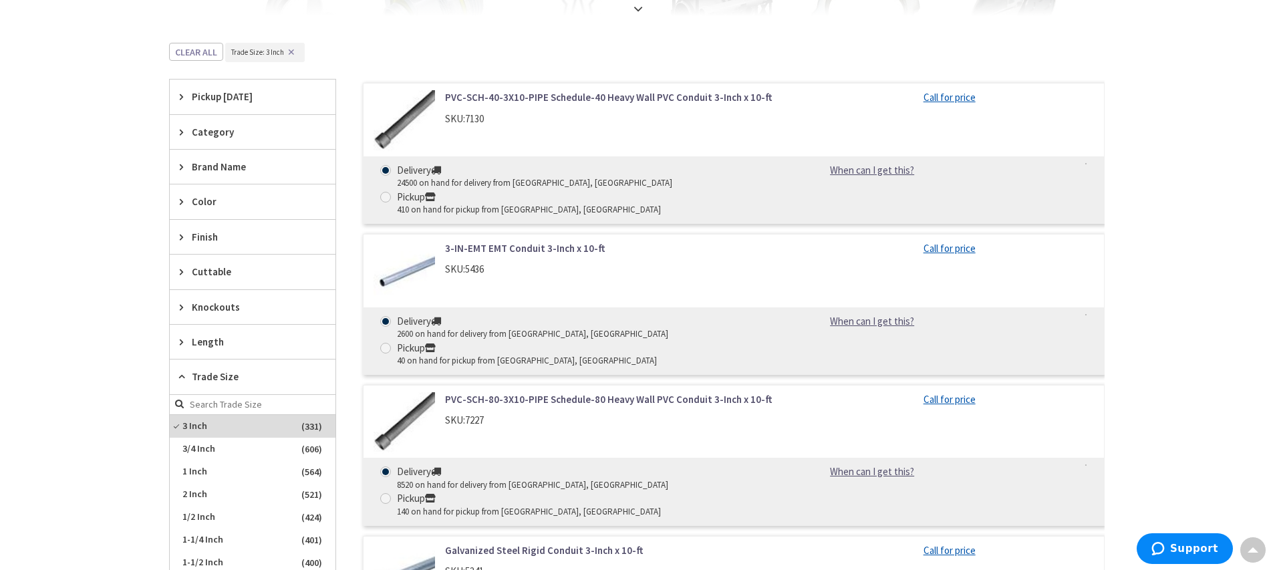
scroll to position [294, 0]
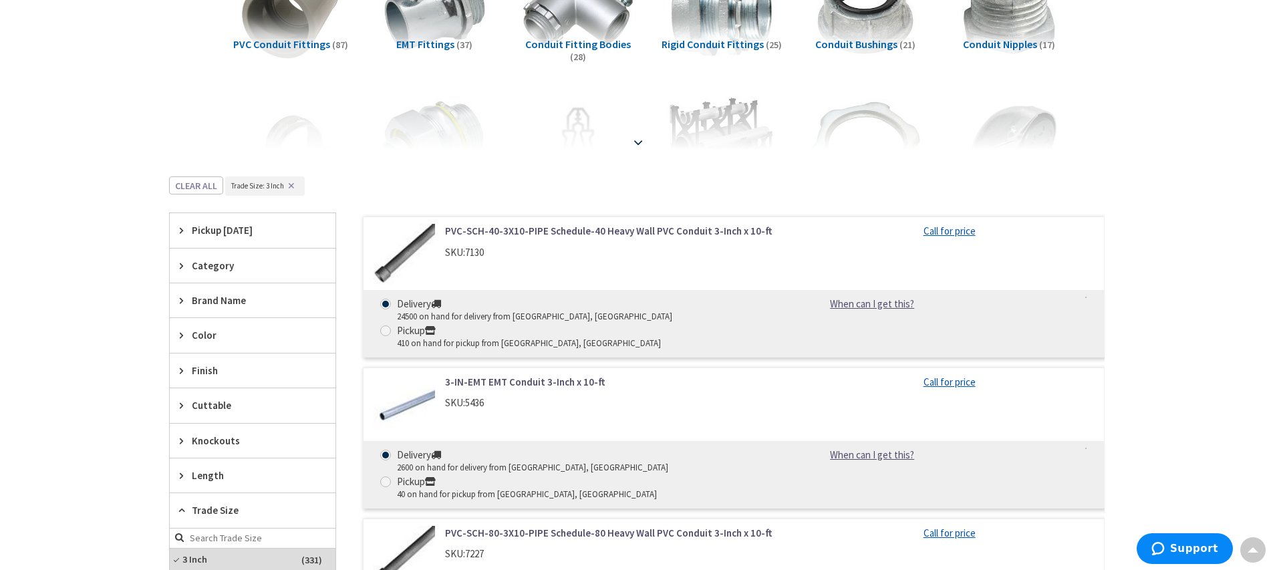
click at [638, 143] on strong at bounding box center [638, 135] width 16 height 15
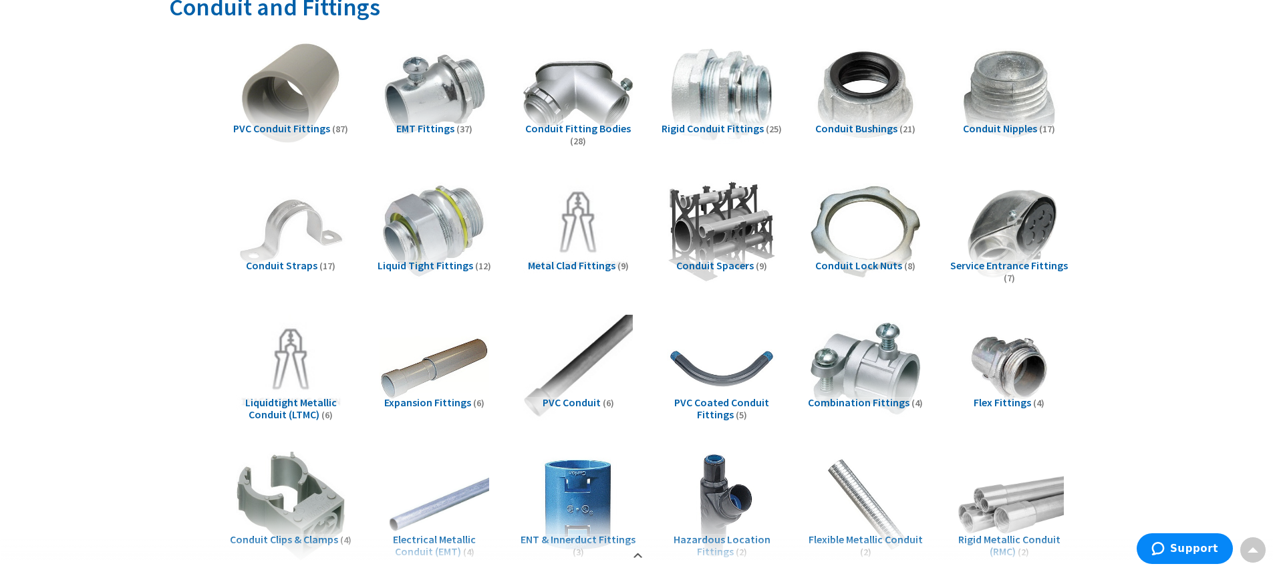
scroll to position [160, 0]
